Goal: Find specific page/section: Find specific page/section

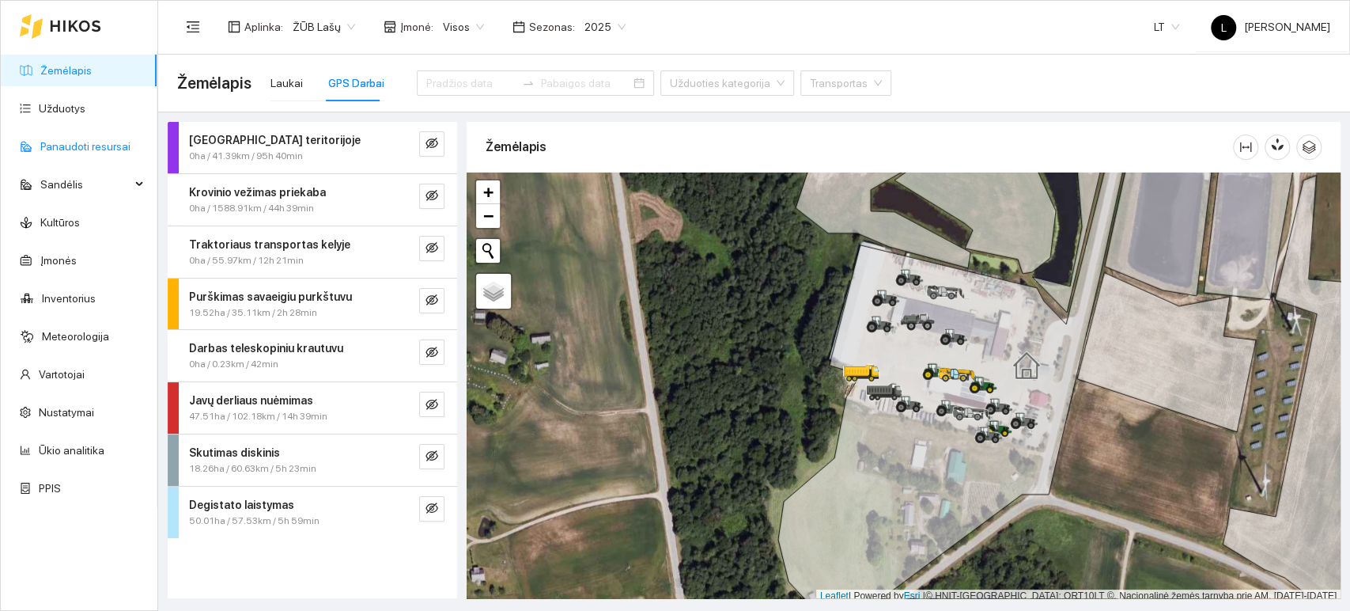
scroll to position [4, 0]
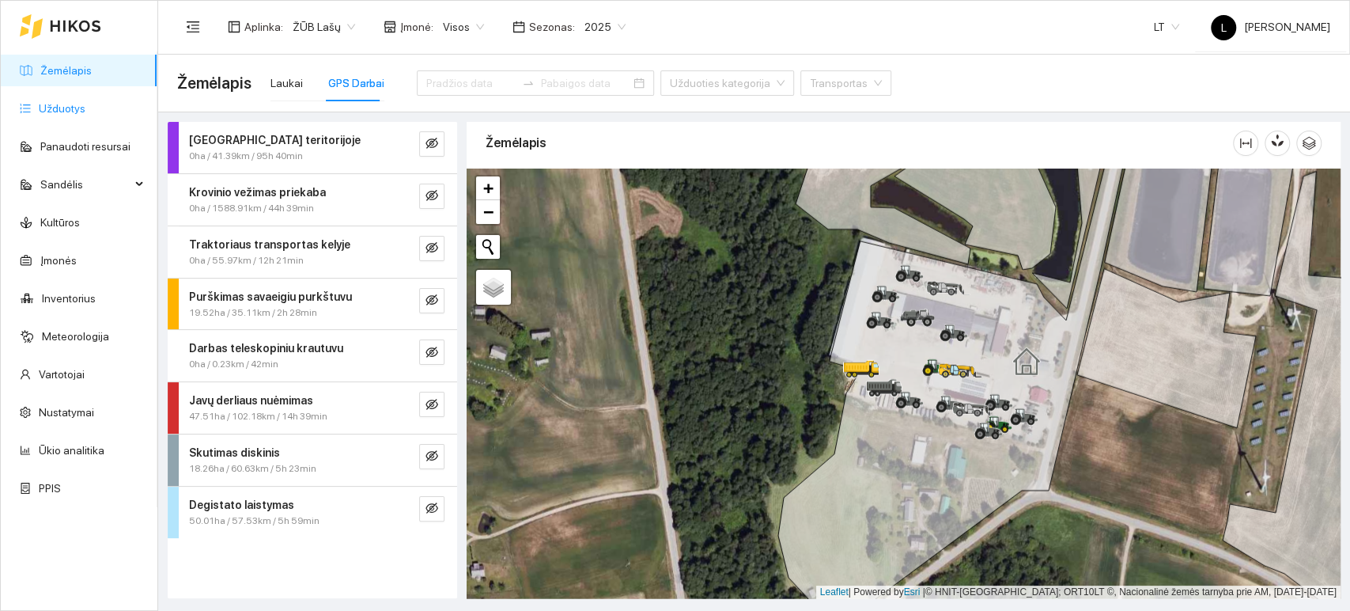
click at [71, 107] on link "Užduotys" at bounding box center [62, 108] width 47 height 13
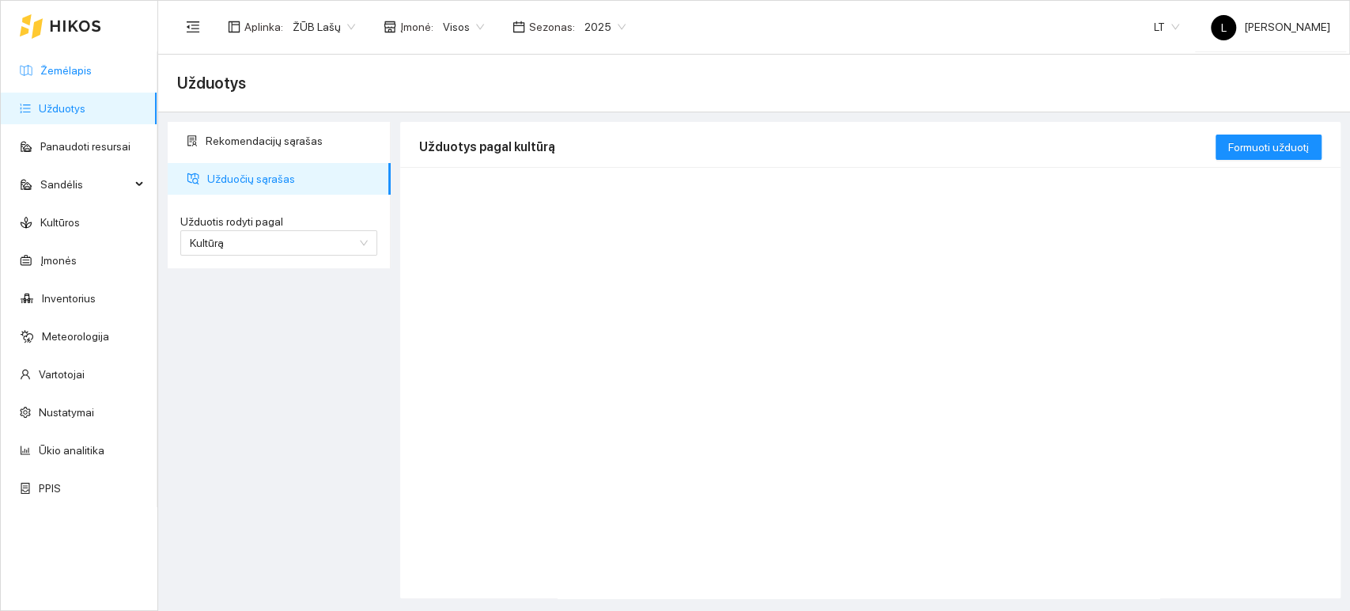
click at [59, 77] on link "Žemėlapis" at bounding box center [65, 70] width 51 height 13
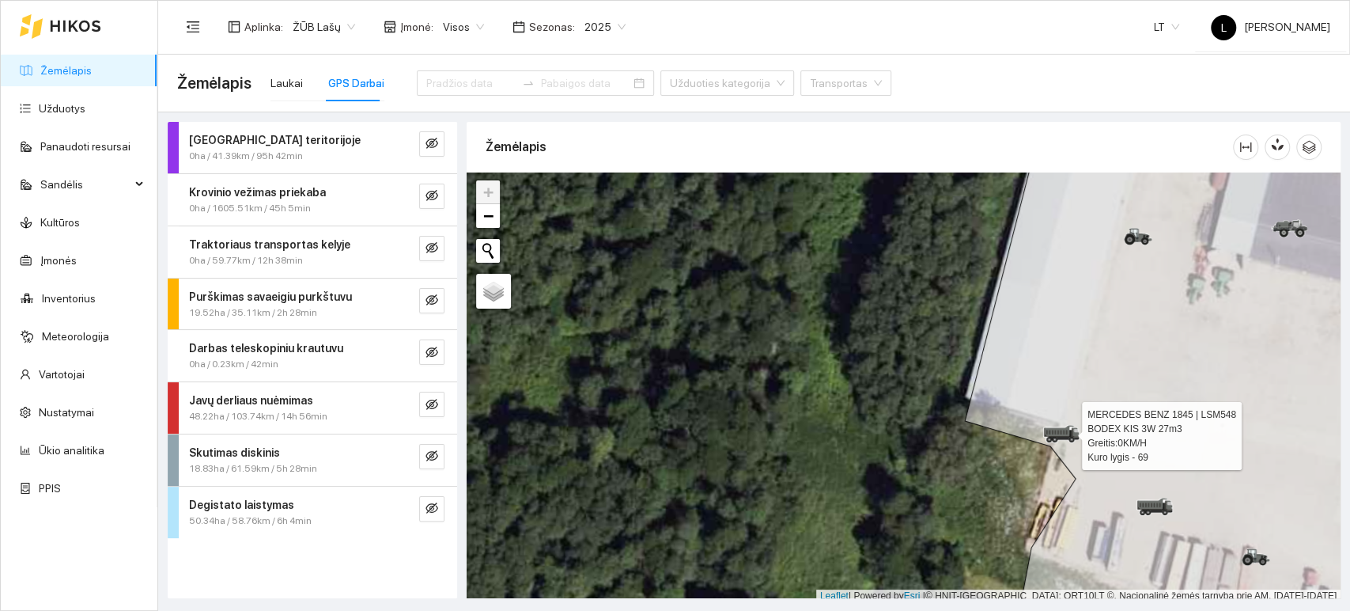
scroll to position [4, 0]
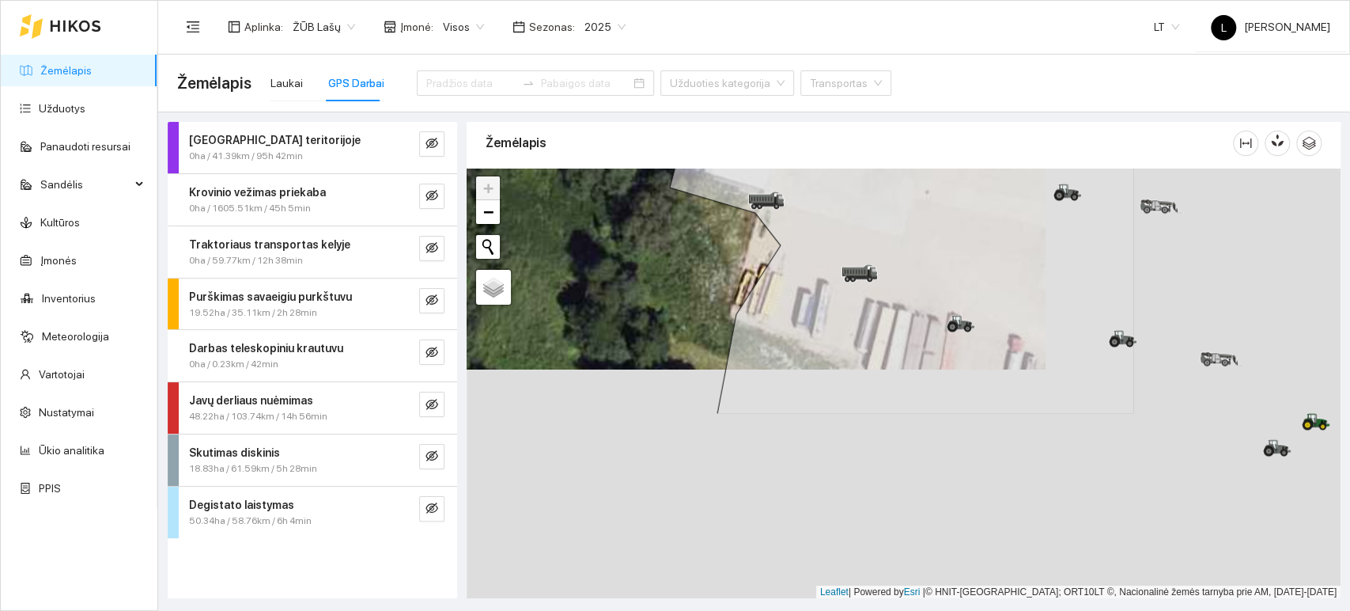
drag, startPoint x: 1061, startPoint y: 441, endPoint x: 740, endPoint y: 202, distance: 400.2
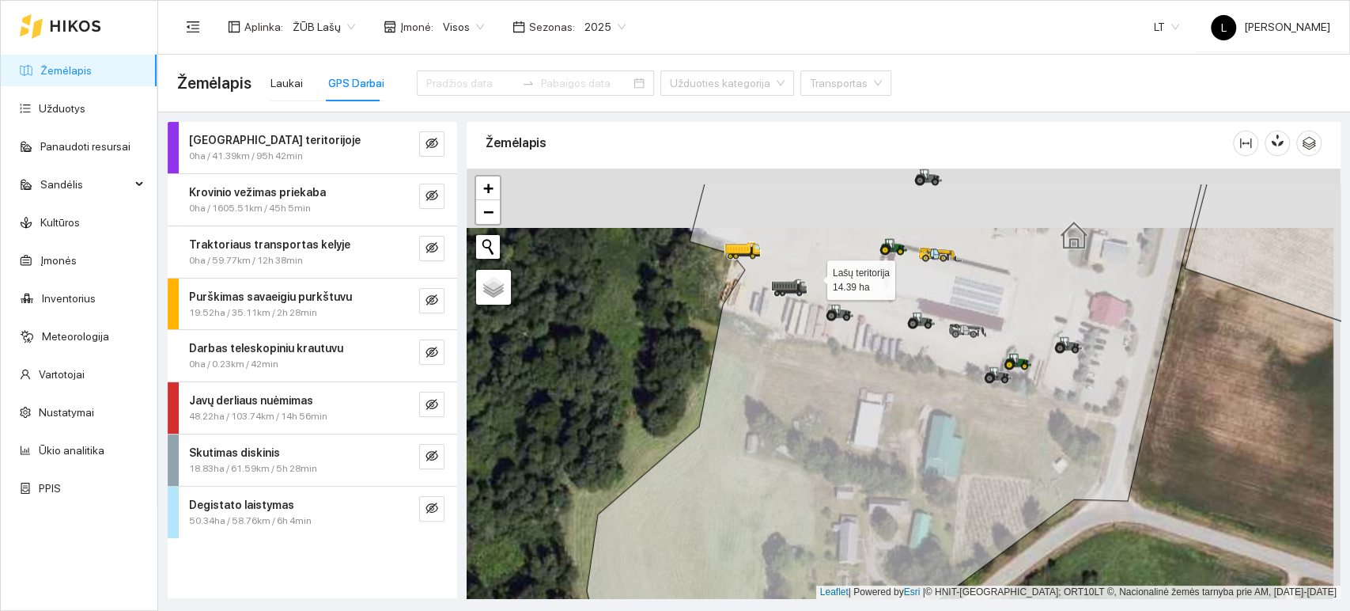
drag, startPoint x: 824, startPoint y: 198, endPoint x: 793, endPoint y: 316, distance: 122.6
click at [796, 326] on icon at bounding box center [894, 442] width 615 height 518
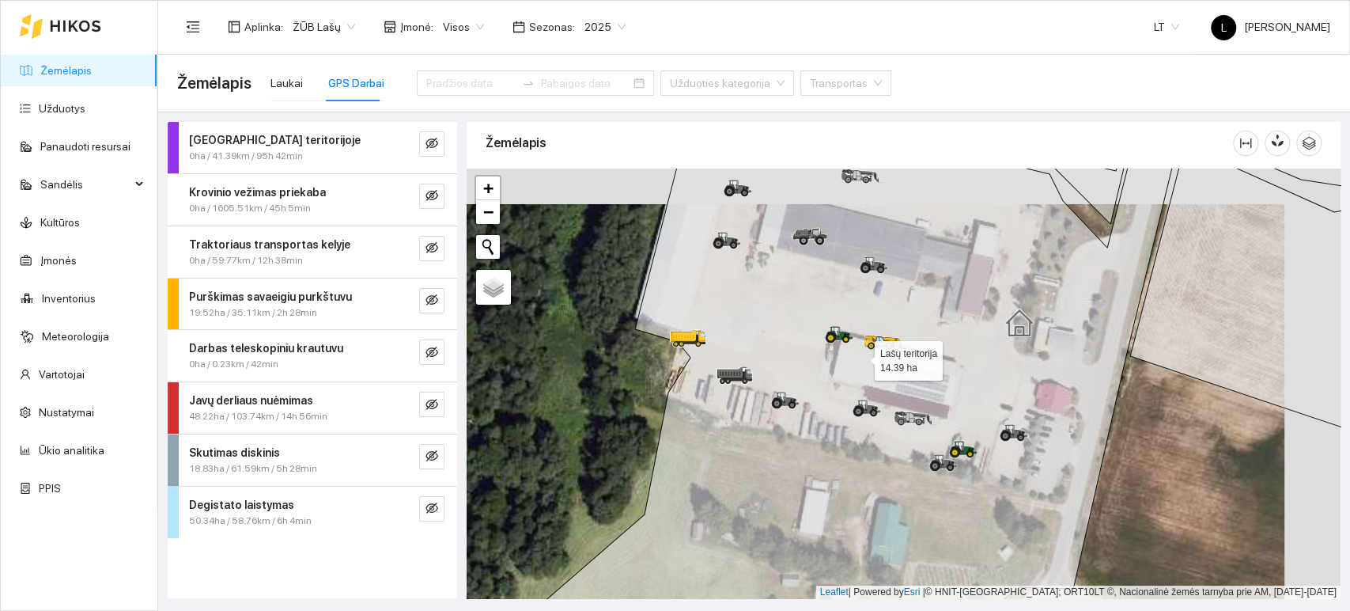
drag, startPoint x: 925, startPoint y: 321, endPoint x: 843, endPoint y: 354, distance: 88.7
click at [843, 354] on icon at bounding box center [852, 420] width 641 height 518
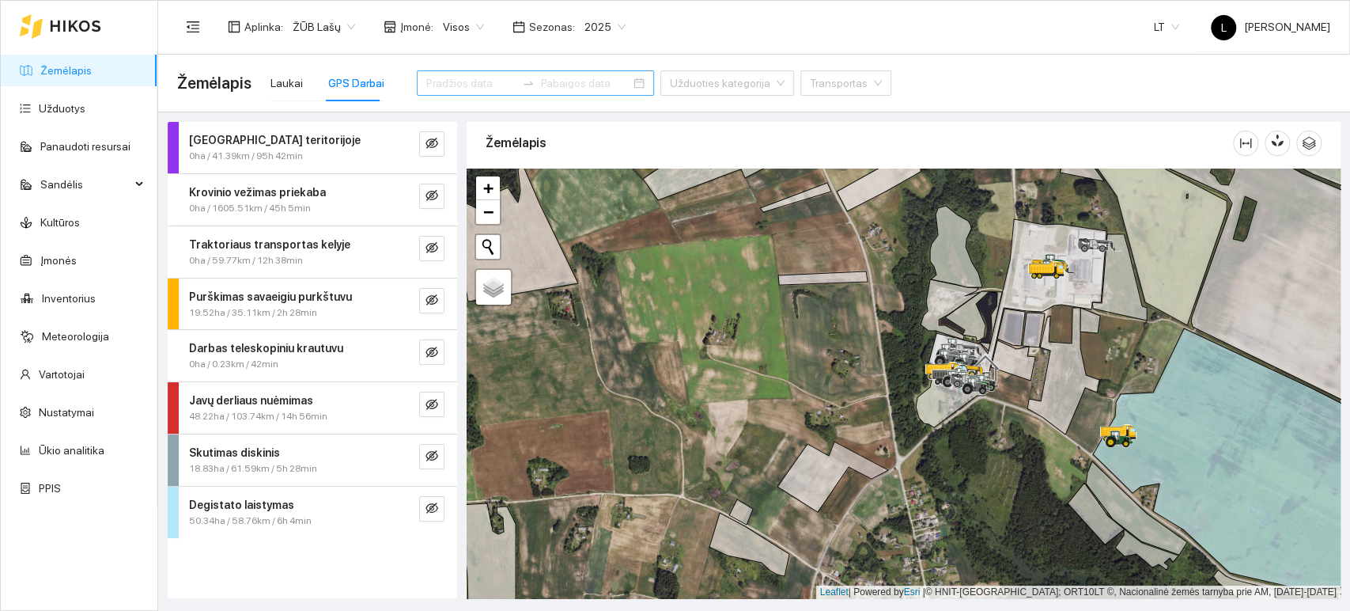
click at [430, 76] on input at bounding box center [470, 82] width 89 height 17
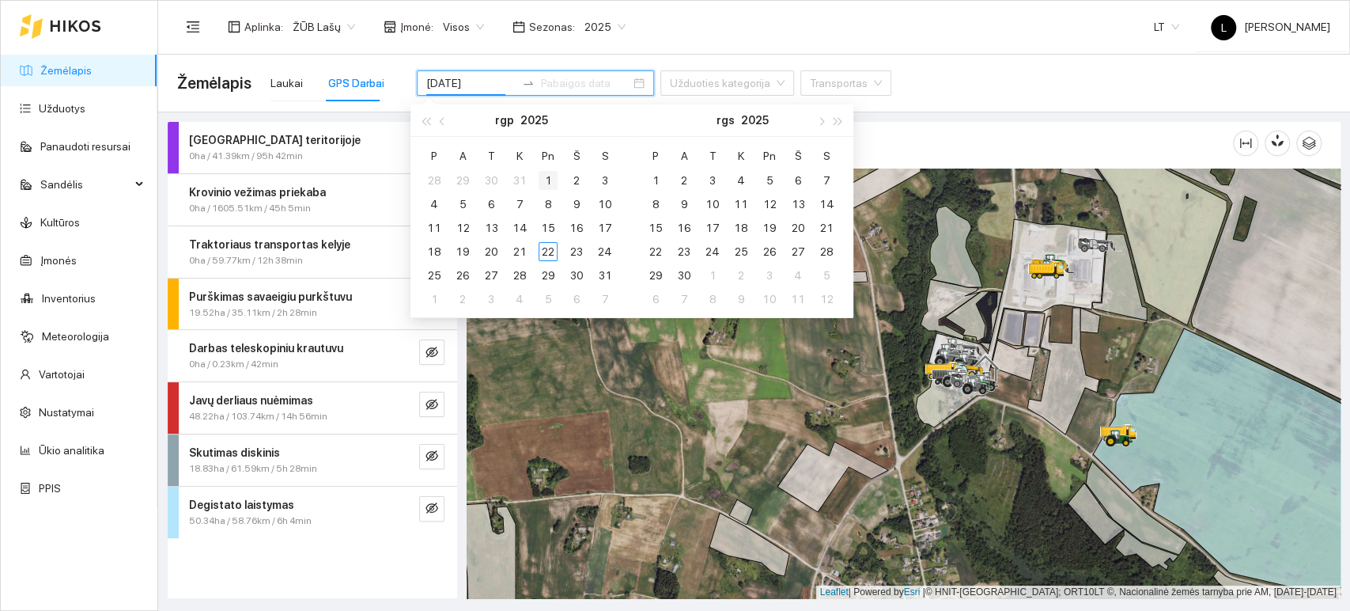
type input "[DATE]"
click at [547, 174] on div "1" at bounding box center [548, 180] width 19 height 19
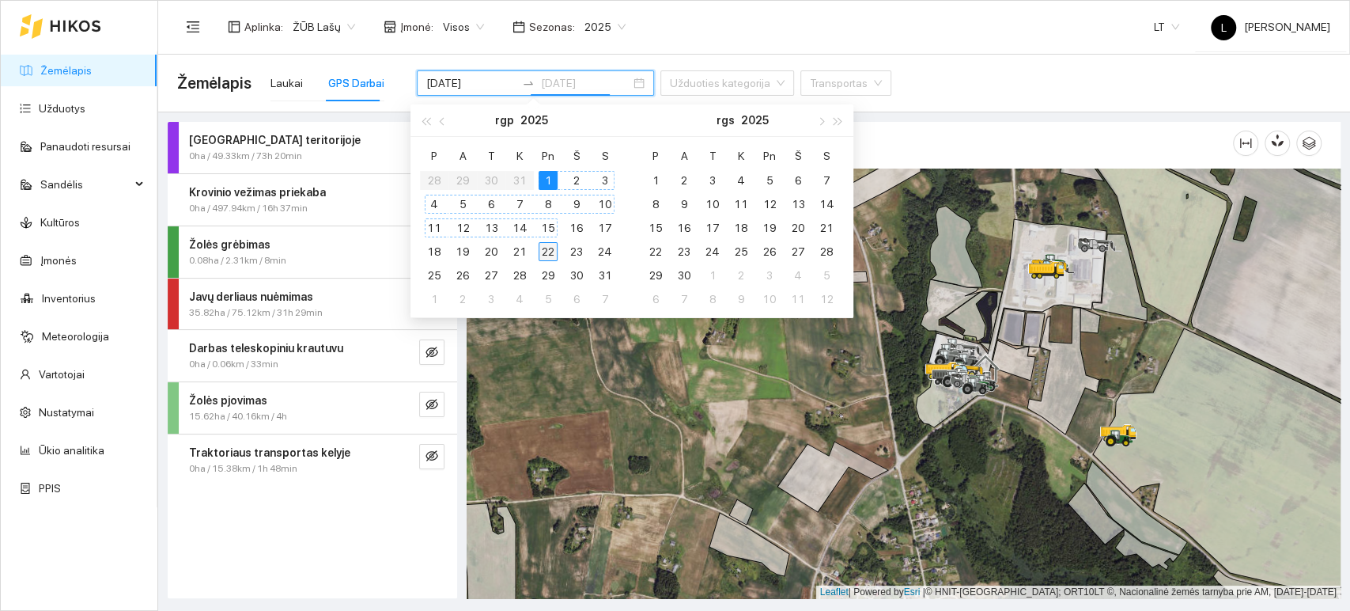
type input "[DATE]"
click at [551, 246] on div "22" at bounding box center [548, 251] width 19 height 19
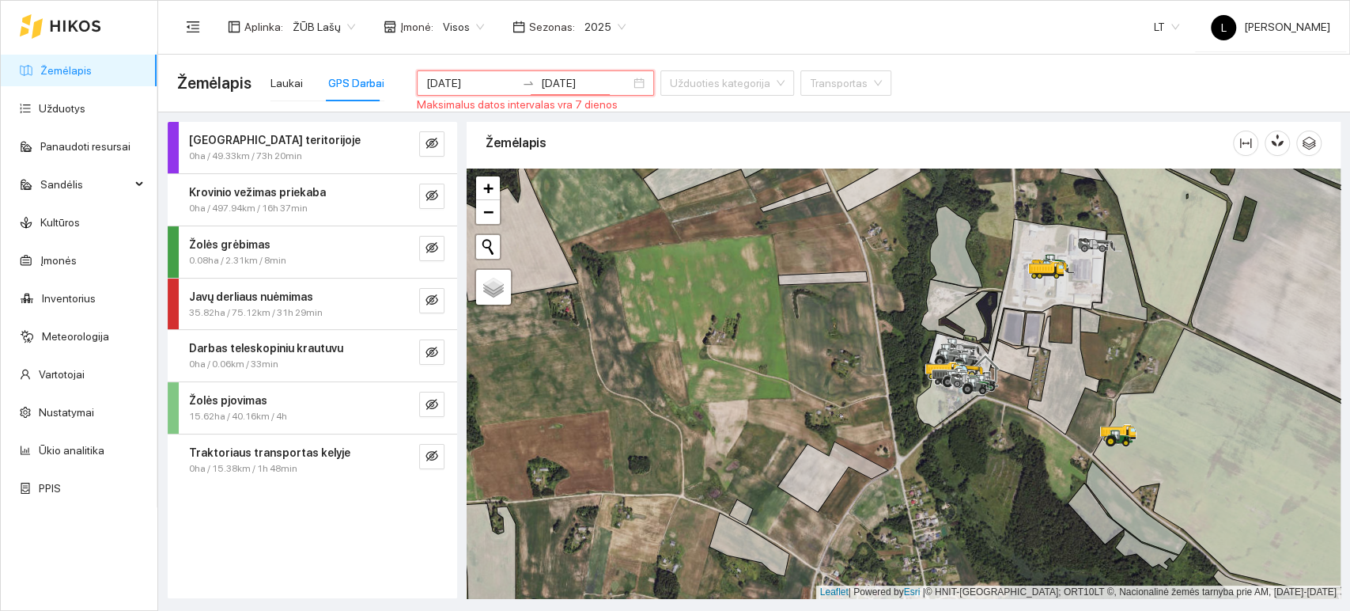
click at [554, 52] on header "Aplinka : ŽŪB Lašų Įmonė : Visos Sezonas : 2025 LT L Lašai Buhalterija" at bounding box center [754, 27] width 1192 height 55
click at [70, 108] on link "Užduotys" at bounding box center [62, 108] width 47 height 13
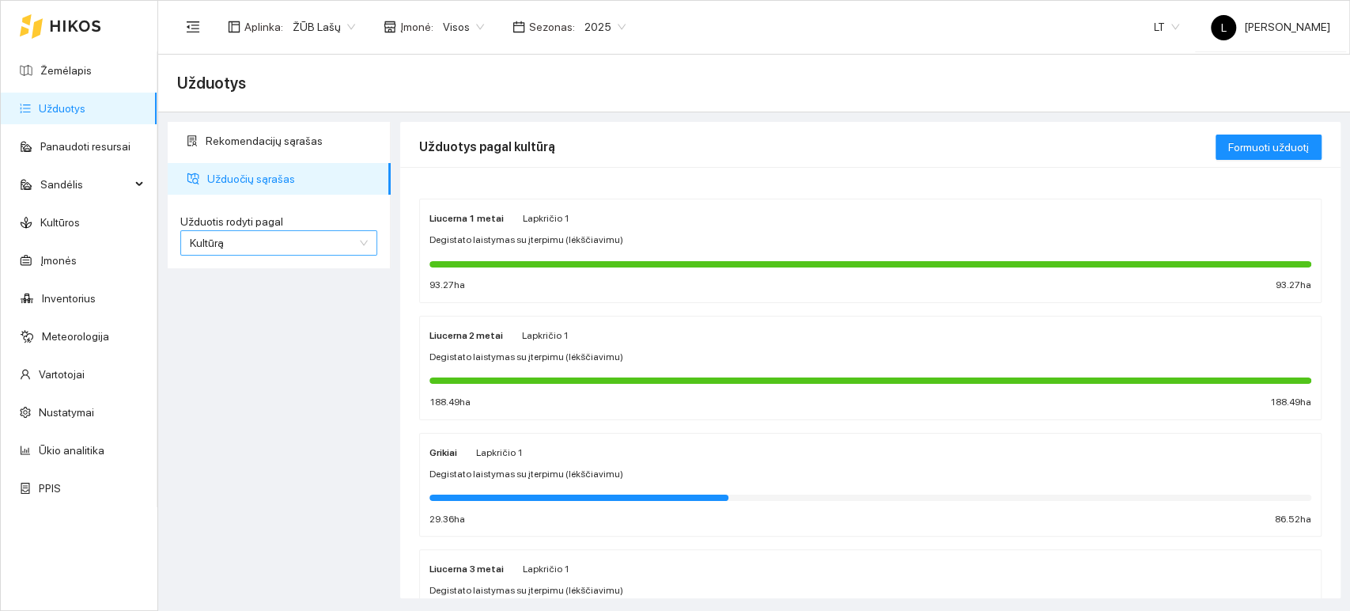
click at [302, 242] on span "Kultūrą" at bounding box center [279, 243] width 178 height 24
click at [587, 25] on span "2025" at bounding box center [604, 27] width 41 height 24
click at [593, 207] on div "2026" at bounding box center [593, 209] width 42 height 17
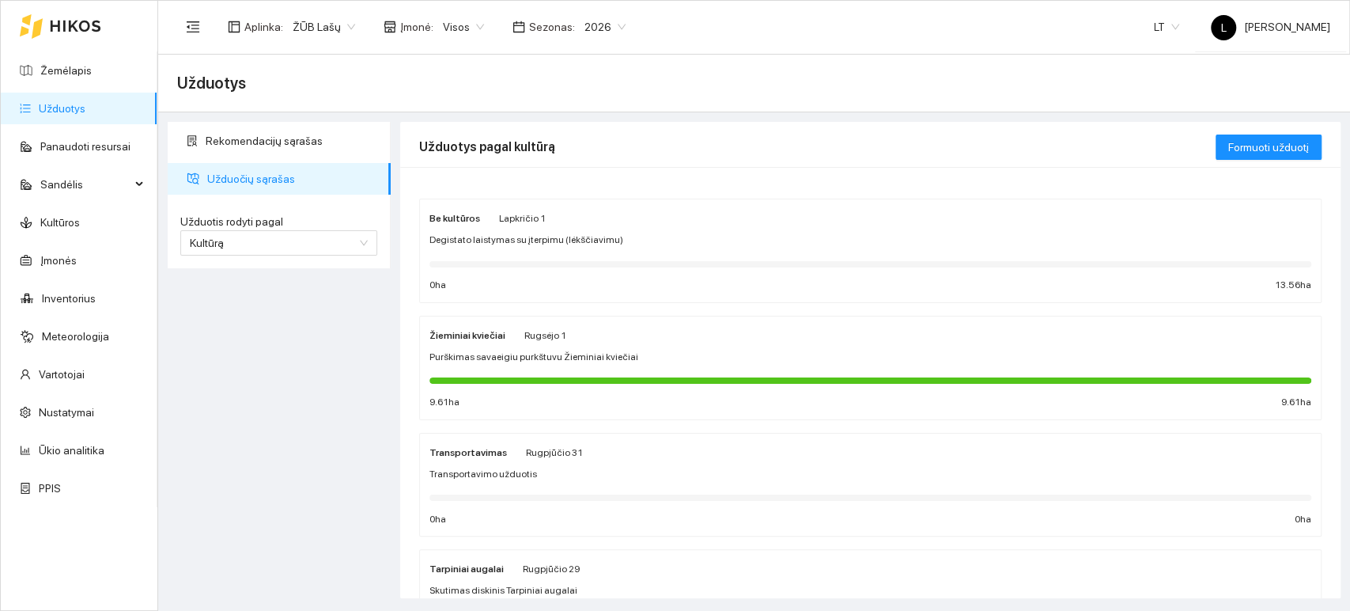
click at [85, 106] on link "Užduotys" at bounding box center [62, 108] width 47 height 13
click at [96, 330] on link "Meteorologija" at bounding box center [75, 336] width 67 height 13
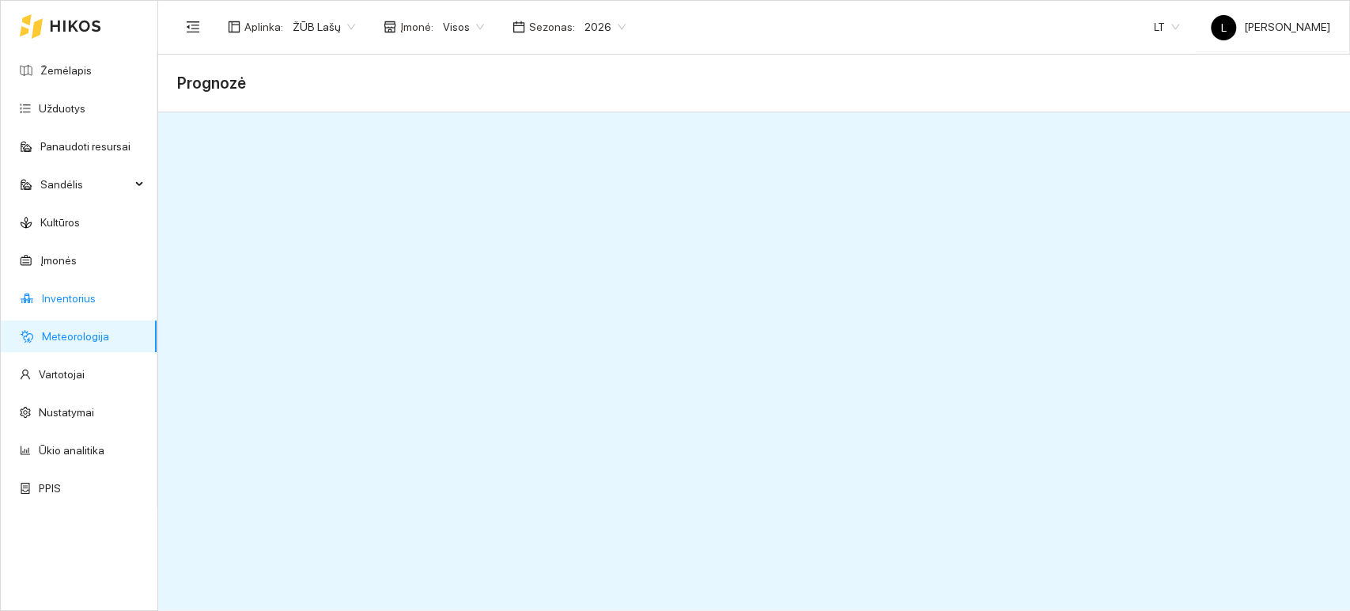
click at [96, 301] on link "Inventorius" at bounding box center [69, 298] width 54 height 13
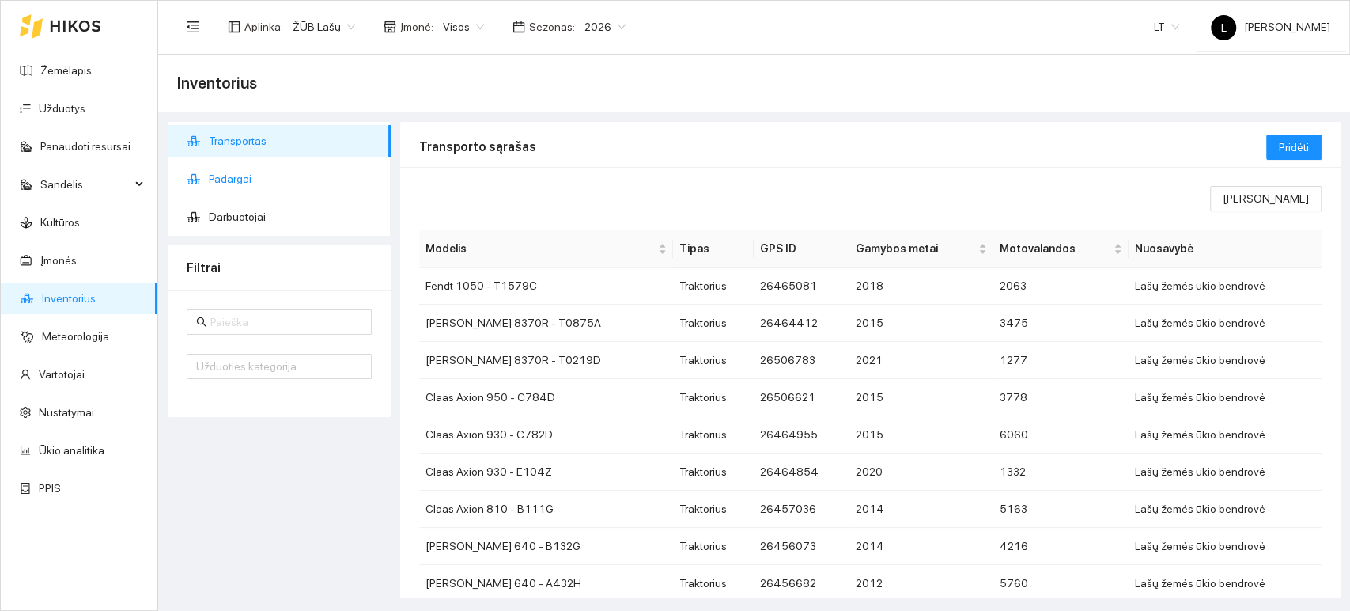
click at [235, 176] on span "Padargai" at bounding box center [293, 179] width 169 height 32
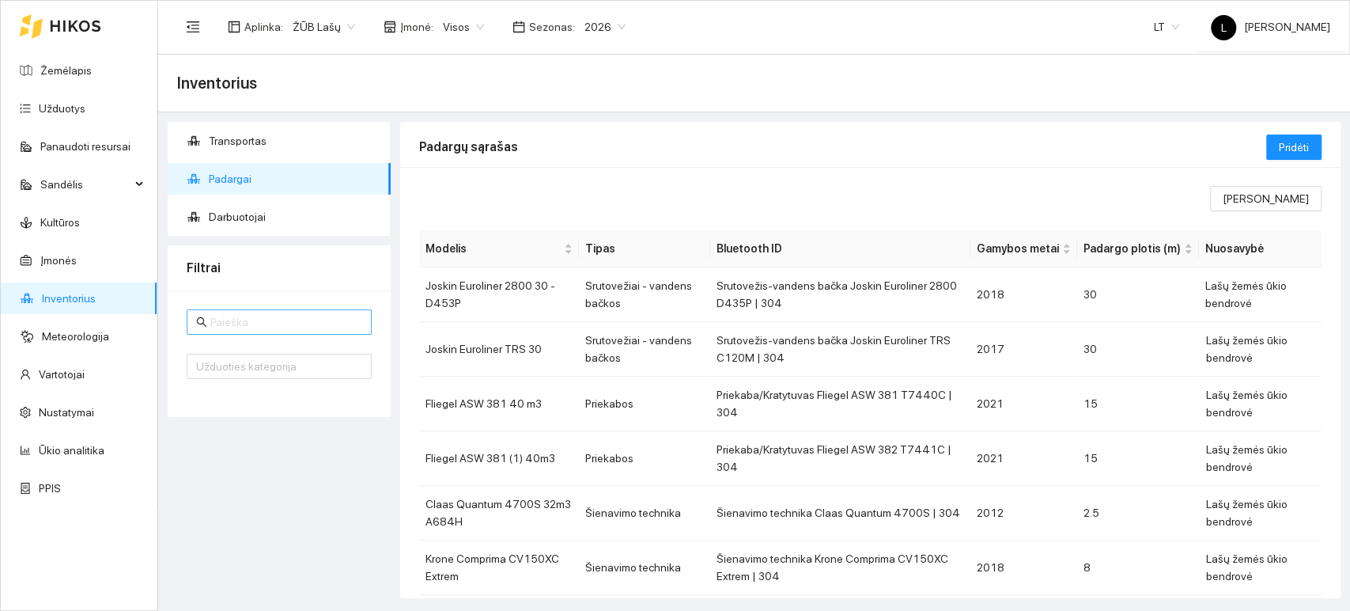
click at [286, 314] on input "text" at bounding box center [286, 321] width 152 height 17
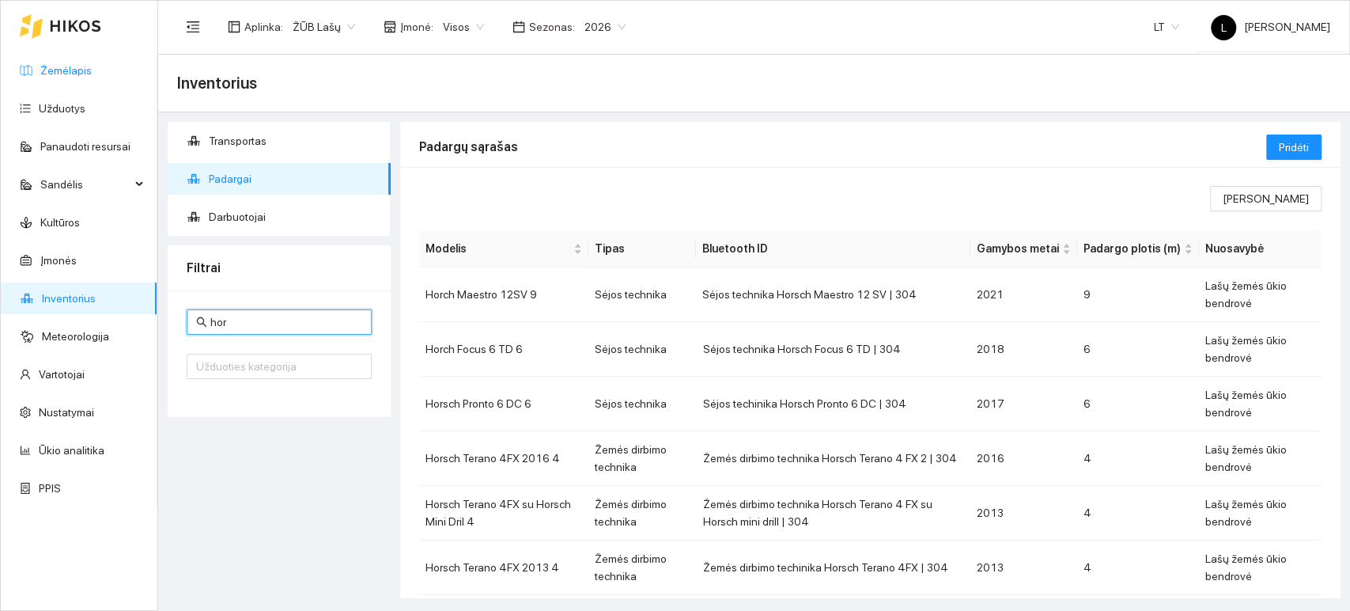
type input "hor"
click at [62, 75] on link "Žemėlapis" at bounding box center [65, 70] width 51 height 13
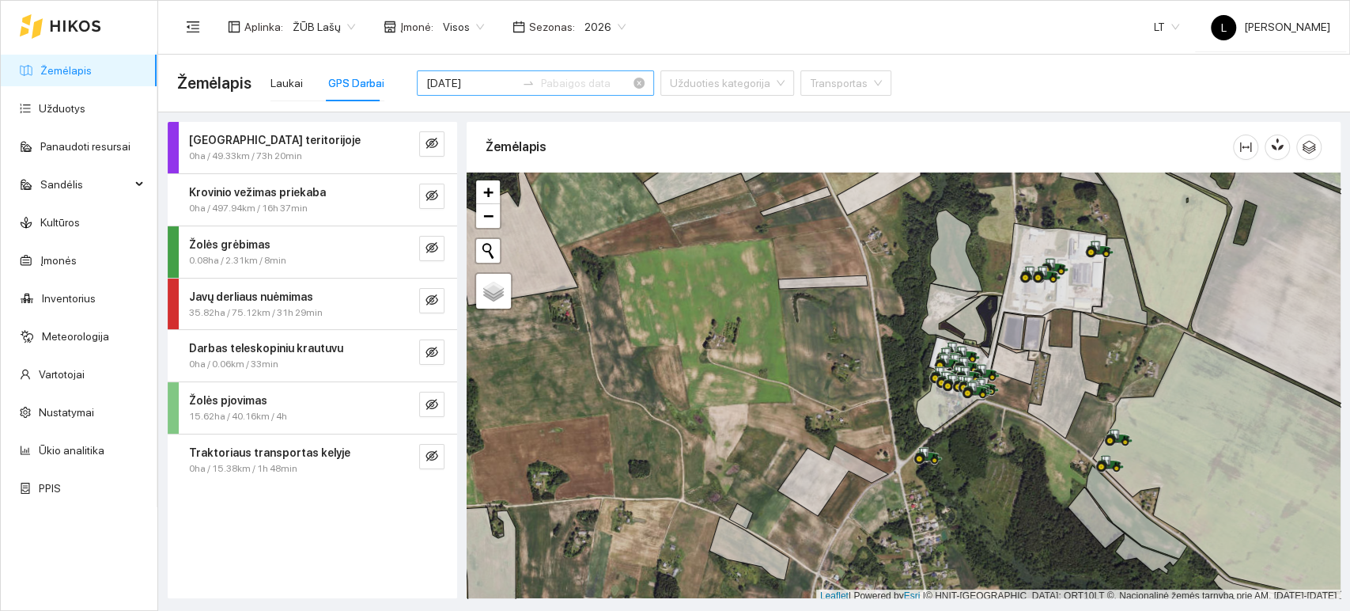
click at [559, 80] on input at bounding box center [585, 82] width 89 height 17
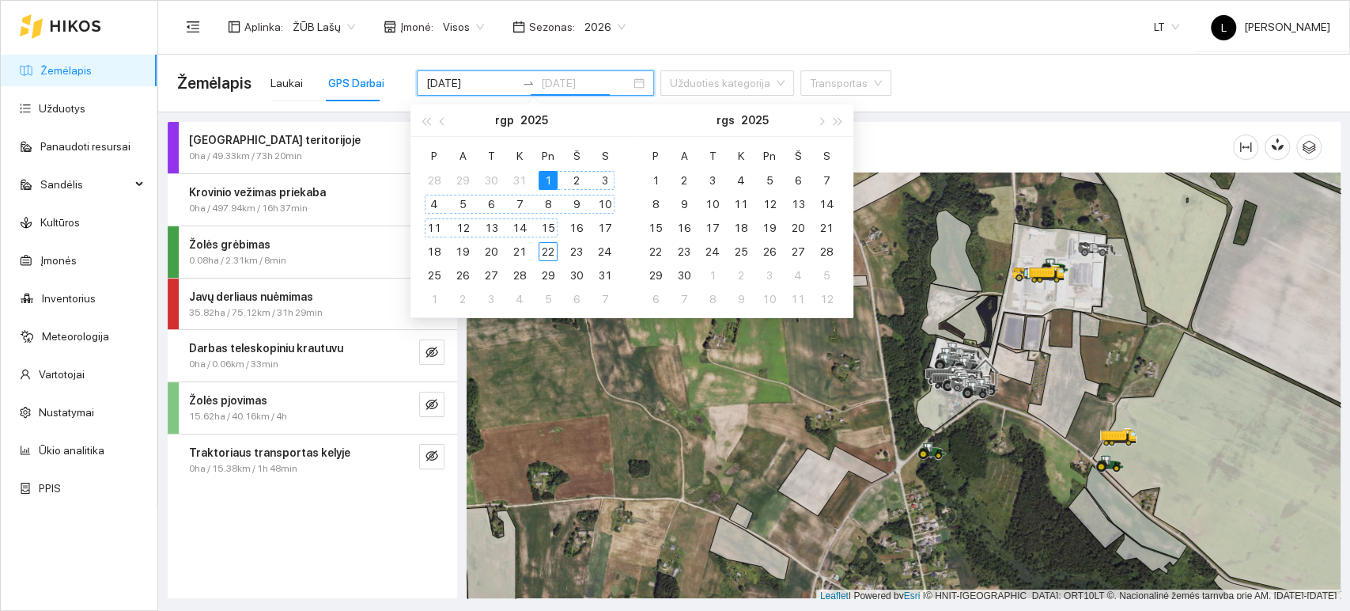
type input "[DATE]"
click at [550, 226] on div "15" at bounding box center [548, 227] width 19 height 19
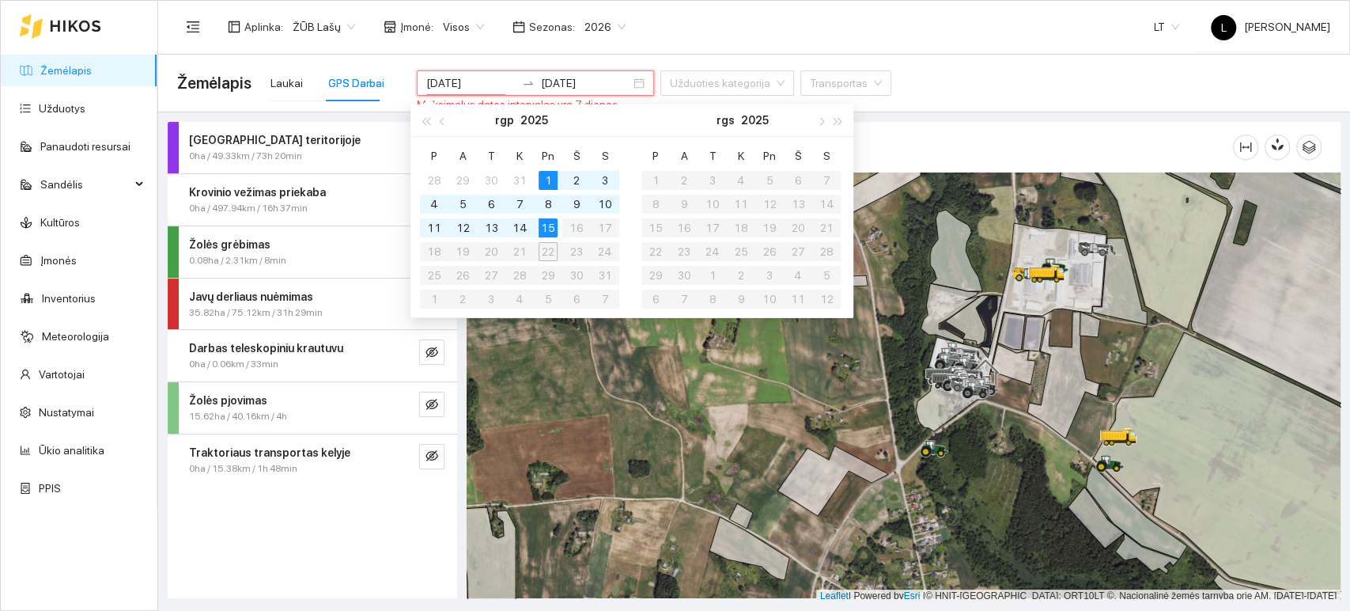
click at [598, 232] on table "P A T K Pn Š S 28 29 30 31 1 2 3 4 5 6 7 8 9 10 11 12 13 14 15 16 17 18 19 20 2…" at bounding box center [519, 227] width 199 height 168
type input "[DATE]"
click at [575, 83] on input "[DATE]" at bounding box center [585, 82] width 89 height 17
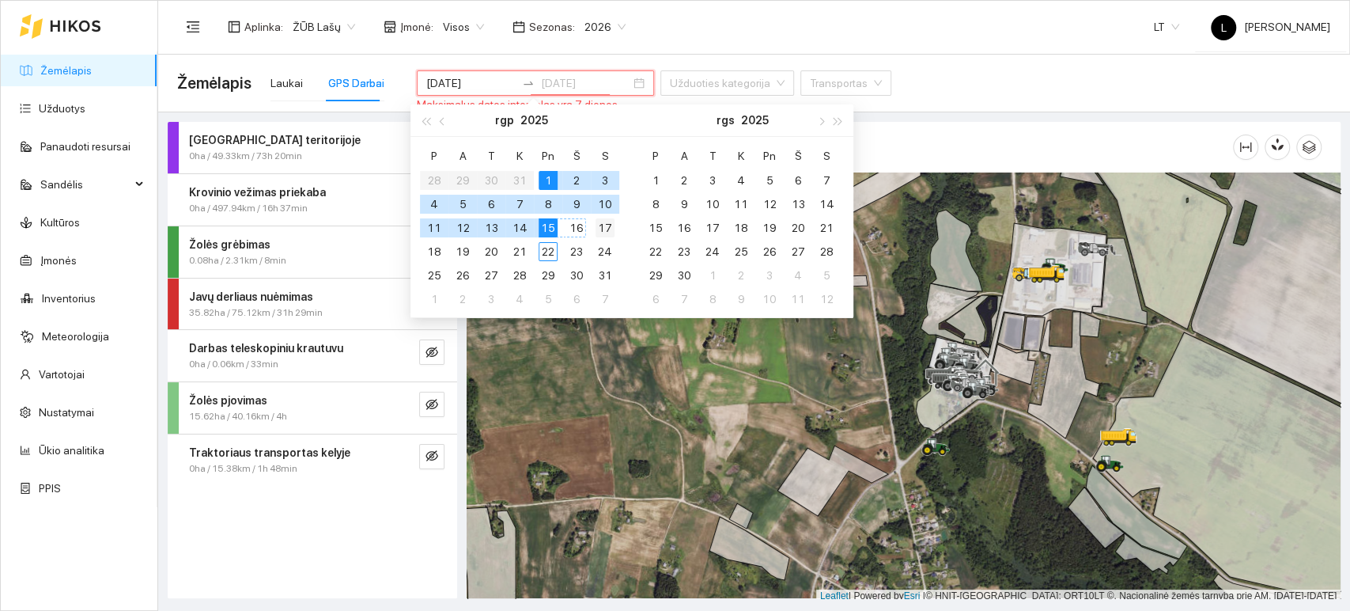
type input "[DATE]"
click at [603, 226] on div "17" at bounding box center [605, 227] width 19 height 19
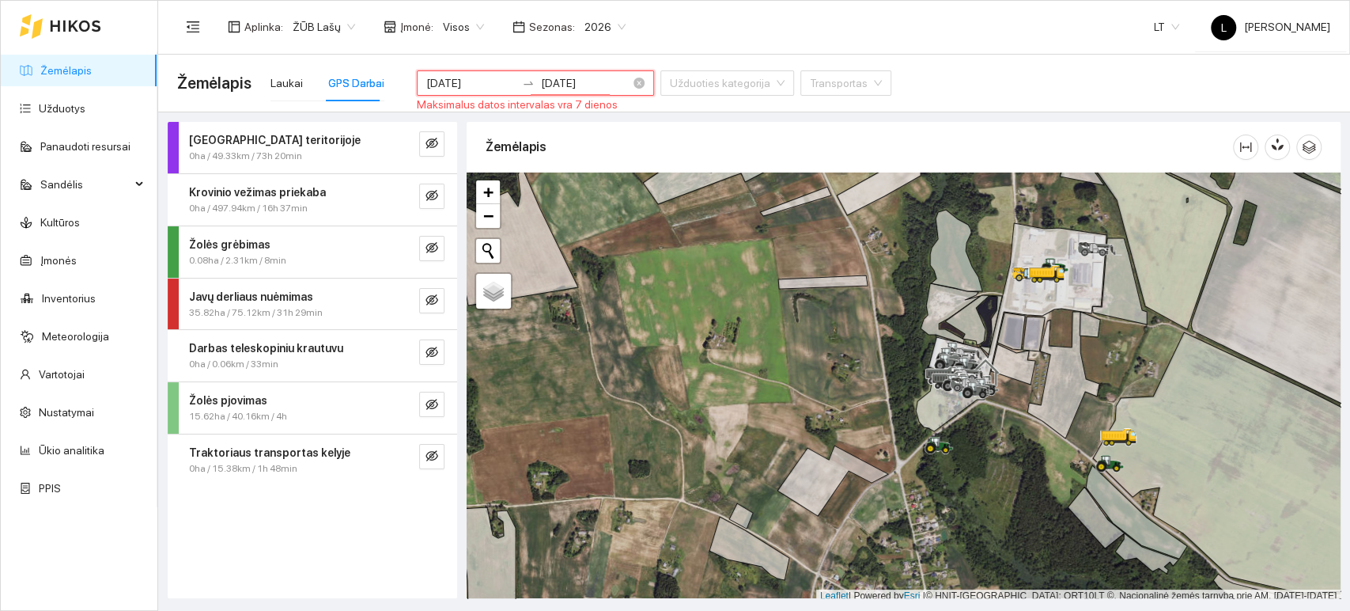
click at [489, 81] on input "[DATE]" at bounding box center [470, 82] width 89 height 17
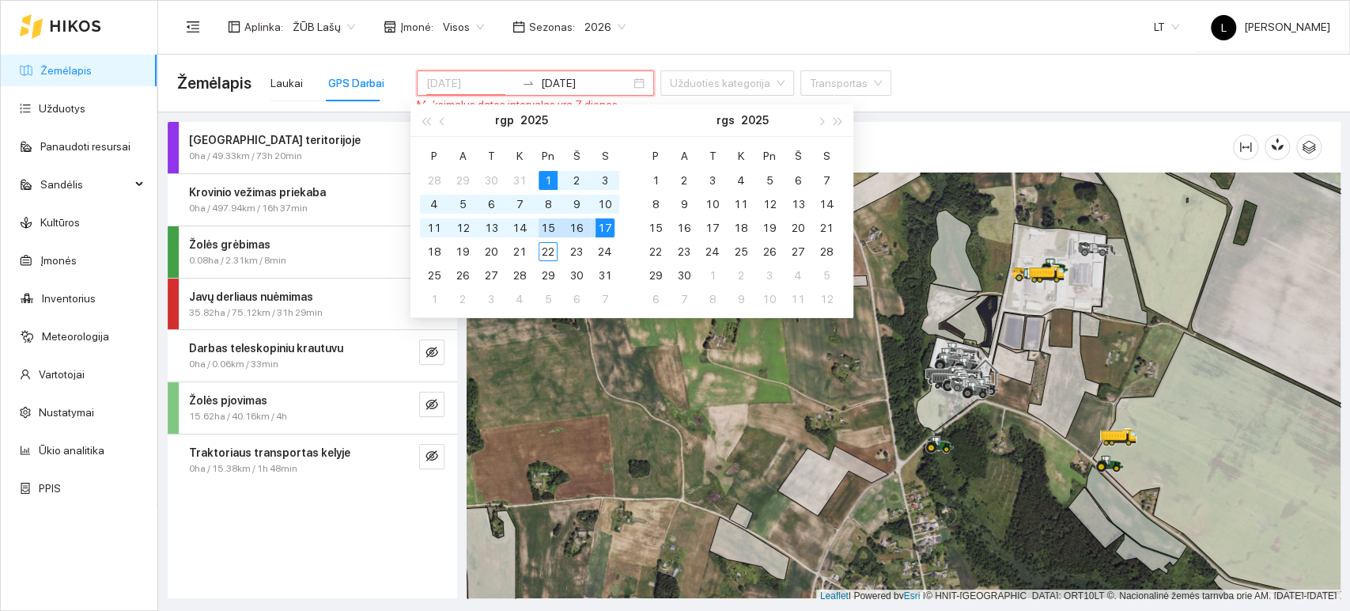
type input "[DATE]"
click at [548, 217] on td "15" at bounding box center [548, 228] width 28 height 24
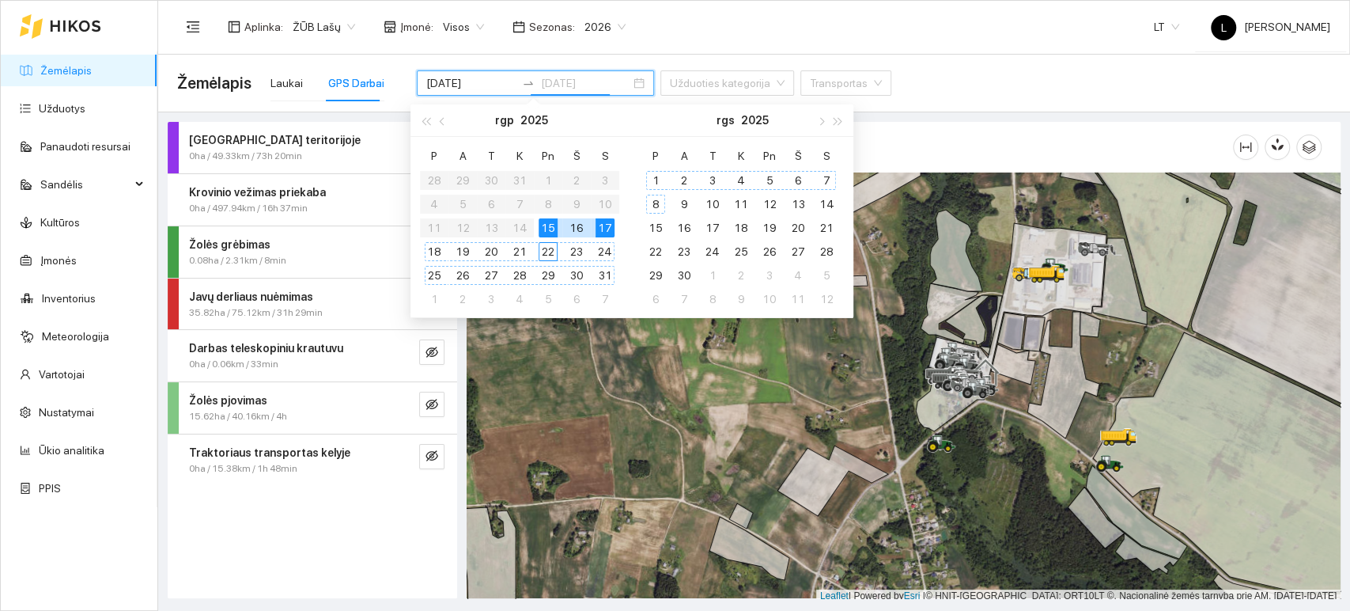
type input "[DATE]"
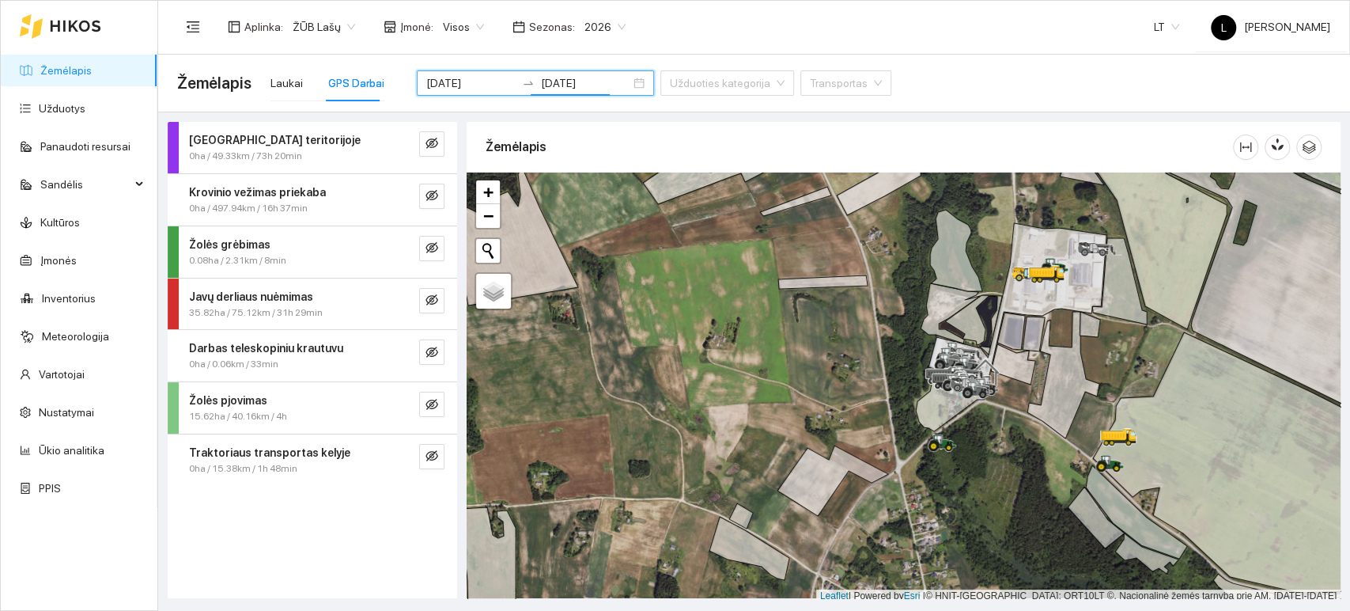
click at [673, 53] on header "Aplinka : ŽŪB Lašų Įmonė : Visos Sezonas : 2026 LT L Lašai Buhalterija" at bounding box center [754, 27] width 1192 height 55
click at [325, 137] on div "[GEOGRAPHIC_DATA] teritorijoje" at bounding box center [286, 139] width 194 height 17
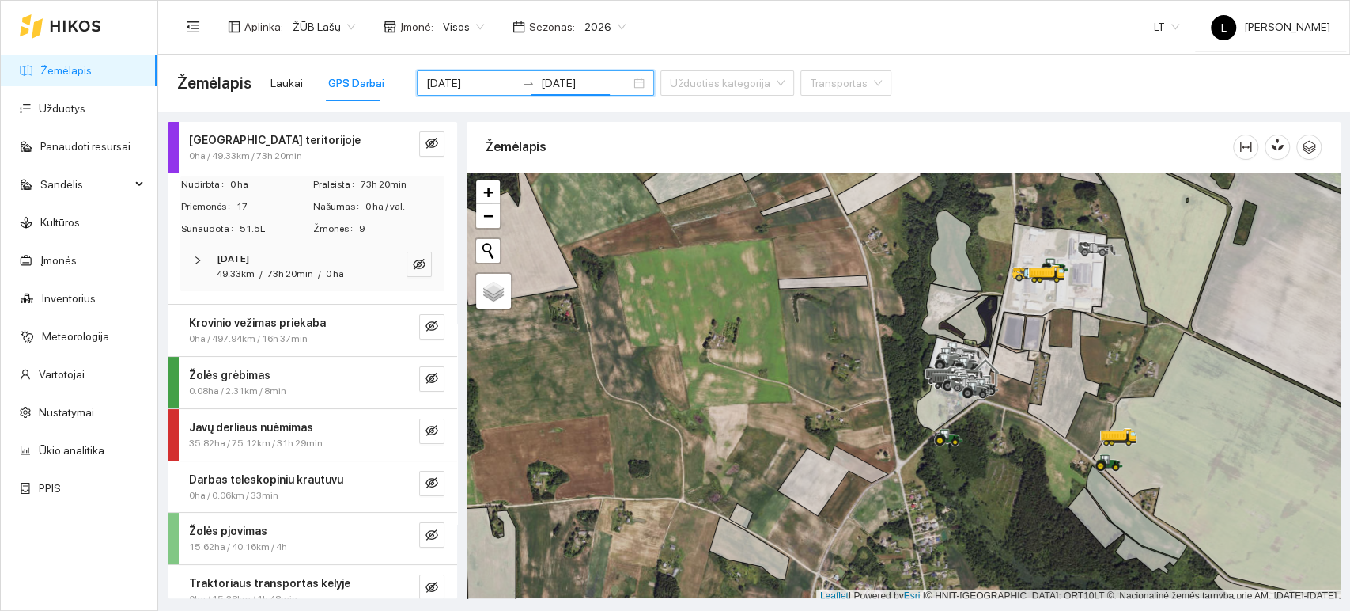
click at [276, 316] on strong "Krovinio vežimas priekaba" at bounding box center [257, 322] width 137 height 13
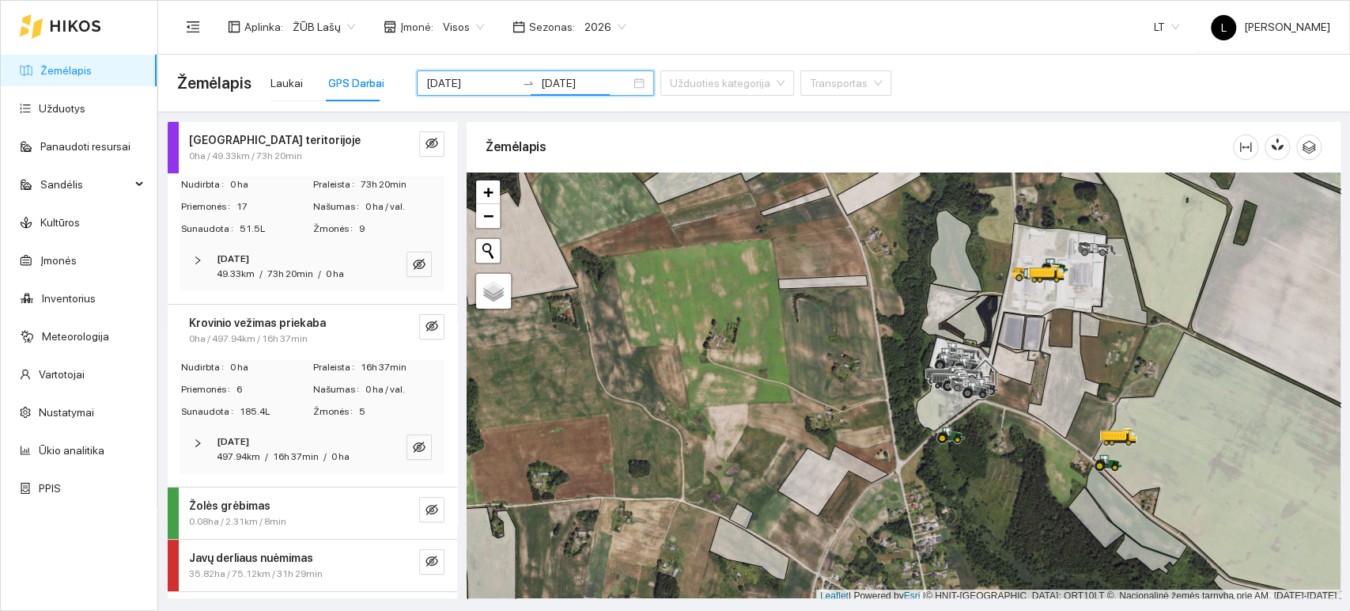
click at [276, 316] on strong "Krovinio vežimas priekaba" at bounding box center [257, 322] width 137 height 13
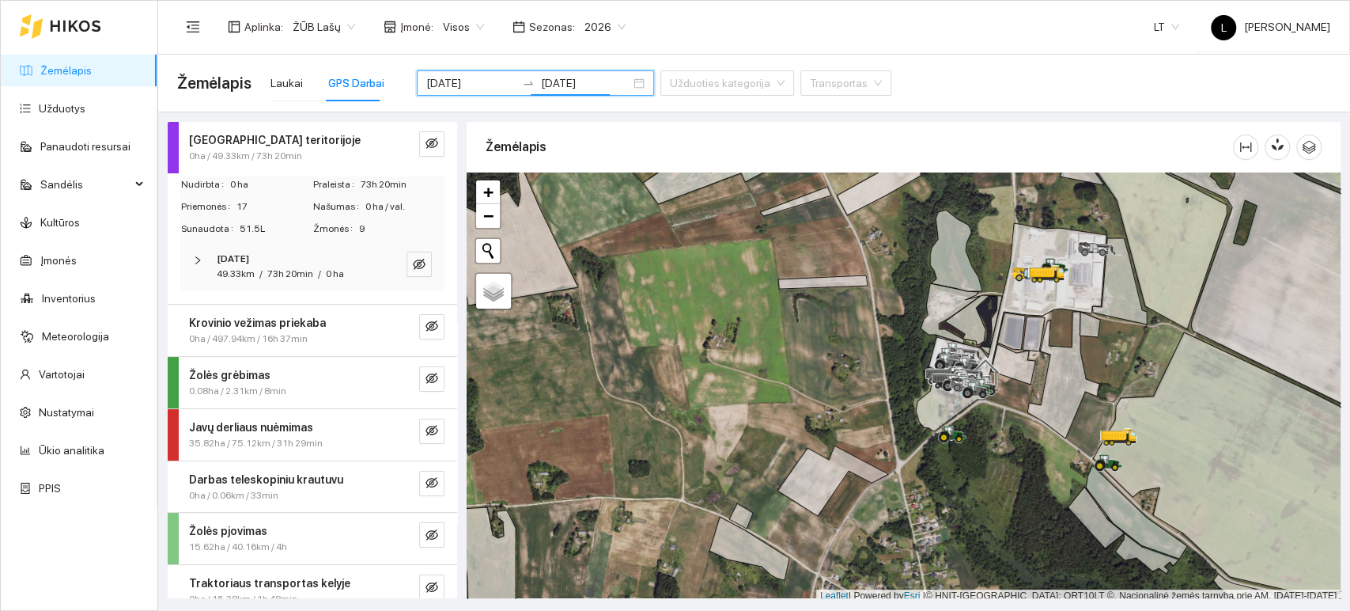
click at [278, 139] on strong "[GEOGRAPHIC_DATA] teritorijoje" at bounding box center [275, 140] width 172 height 13
